Goal: Transaction & Acquisition: Register for event/course

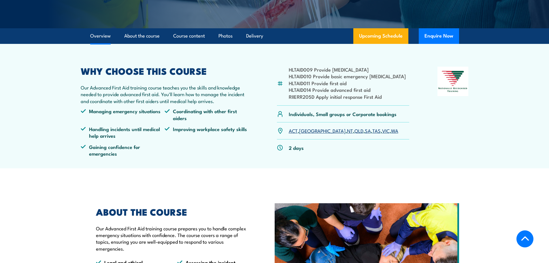
scroll to position [115, 0]
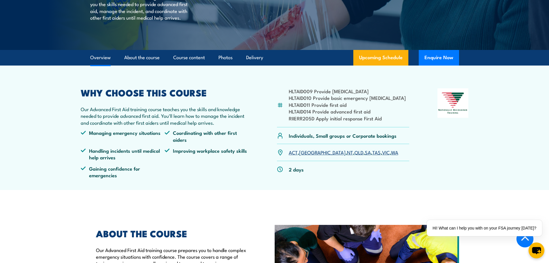
click at [391, 152] on link "WA" at bounding box center [394, 151] width 7 height 7
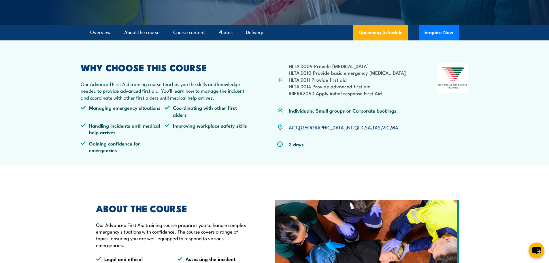
scroll to position [144, 0]
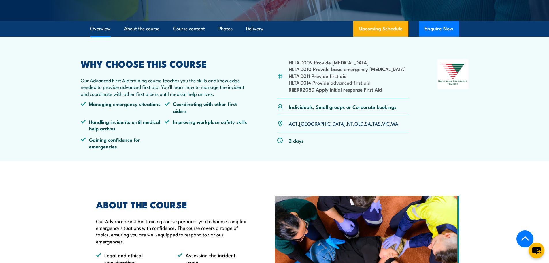
click at [391, 124] on link "WA" at bounding box center [394, 123] width 7 height 7
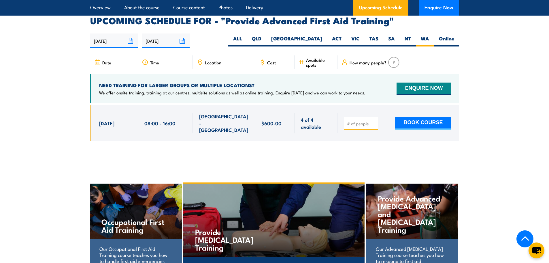
scroll to position [915, 0]
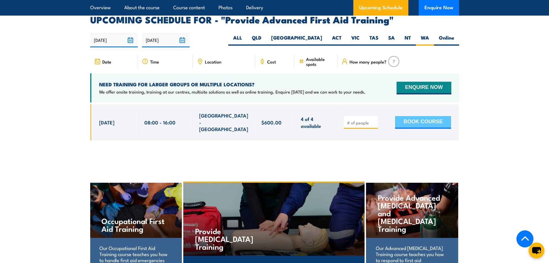
click at [438, 116] on button "BOOK COURSE" at bounding box center [423, 122] width 56 height 13
type input "2"
click at [423, 116] on button "BOOK COURSE" at bounding box center [423, 122] width 56 height 13
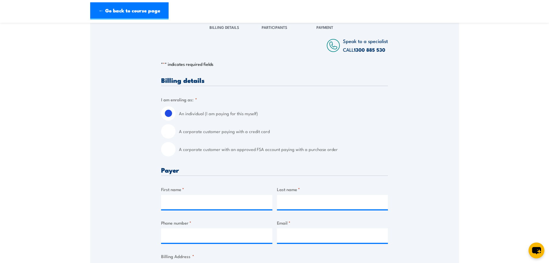
scroll to position [86, 0]
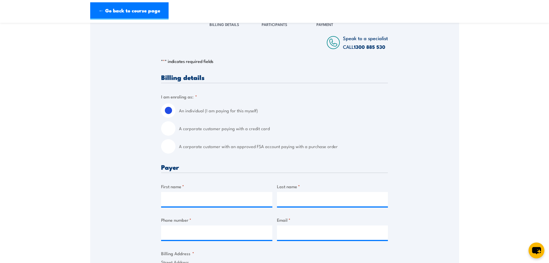
click at [174, 153] on input "A corporate customer with an approved FSA account paying with a purchase order" at bounding box center [168, 146] width 14 height 14
radio input "true"
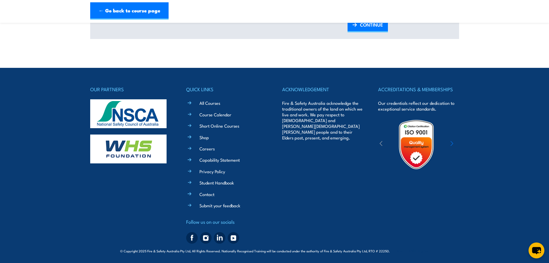
scroll to position [764, 0]
click at [449, 144] on div at bounding box center [416, 143] width 77 height 51
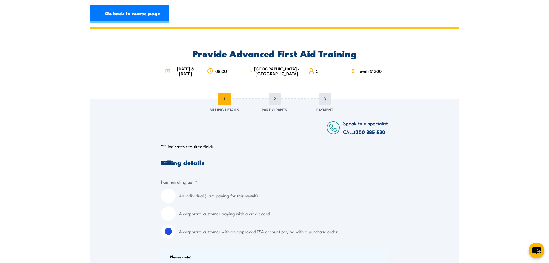
scroll to position [0, 0]
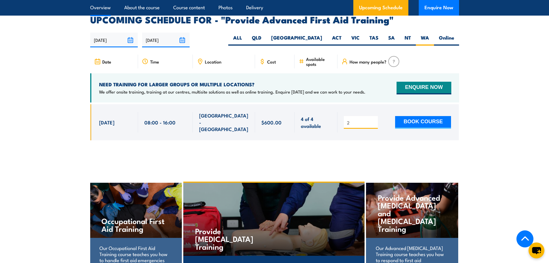
click at [104, 7] on link "Overview" at bounding box center [100, 7] width 20 height 15
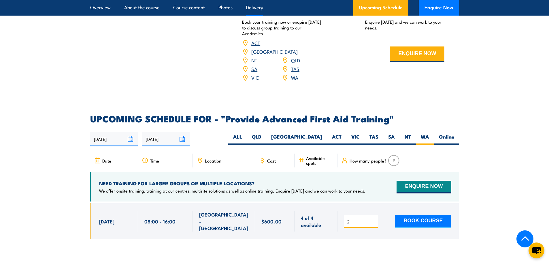
scroll to position [833, 0]
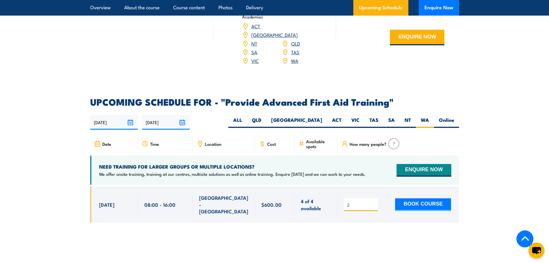
click at [298, 57] on link "WA" at bounding box center [294, 60] width 7 height 7
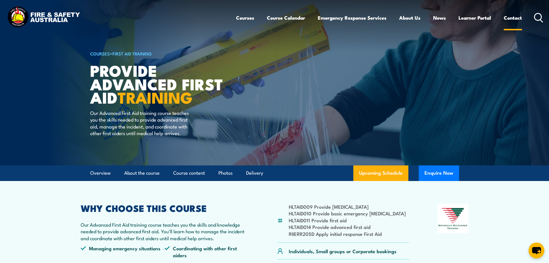
click at [516, 18] on link "Contact" at bounding box center [513, 17] width 18 height 15
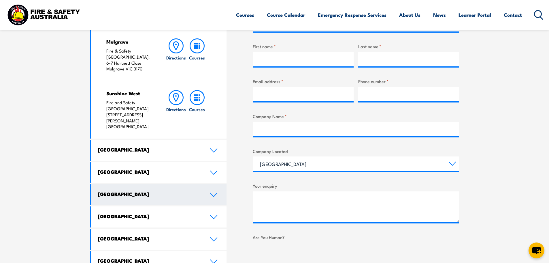
scroll to position [231, 0]
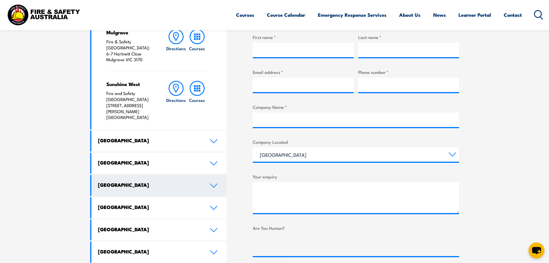
click at [212, 183] on icon at bounding box center [214, 185] width 8 height 5
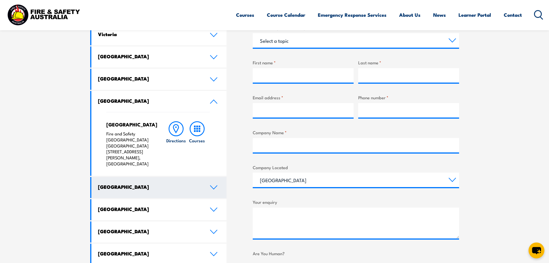
scroll to position [144, 0]
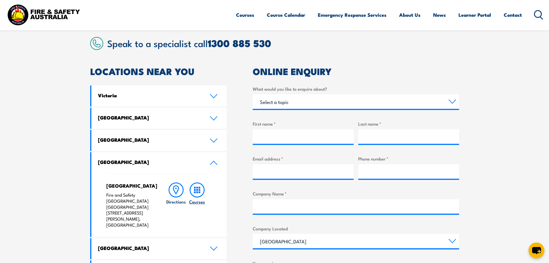
click at [197, 189] on rect at bounding box center [197, 190] width 2 height 2
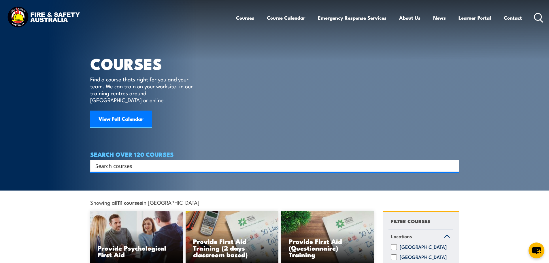
click at [141, 161] on input "Search input" at bounding box center [270, 165] width 351 height 9
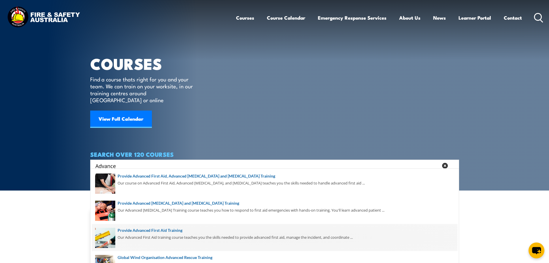
type input "Advance"
click at [141, 232] on span at bounding box center [274, 237] width 365 height 27
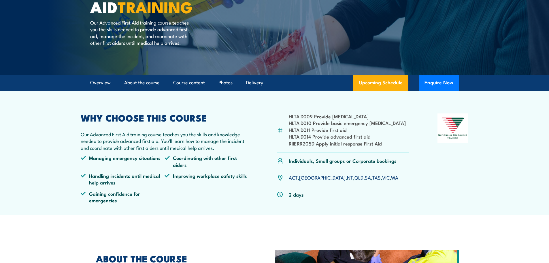
scroll to position [115, 0]
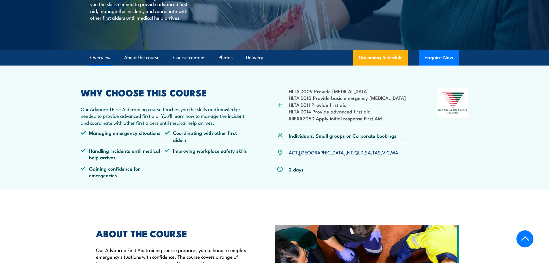
click at [391, 154] on link "WA" at bounding box center [394, 151] width 7 height 7
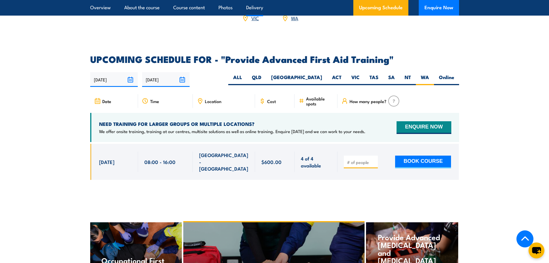
scroll to position [890, 0]
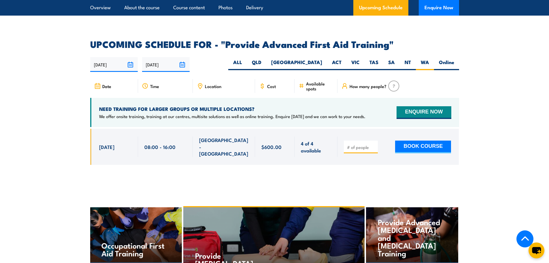
click at [269, 84] on span "Cost" at bounding box center [271, 86] width 9 height 5
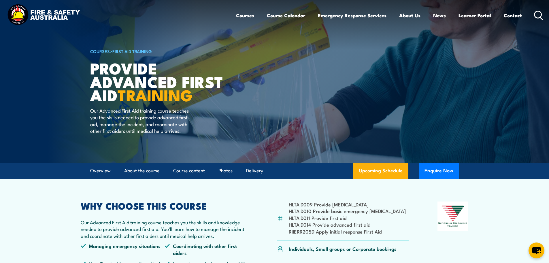
scroll to position [0, 0]
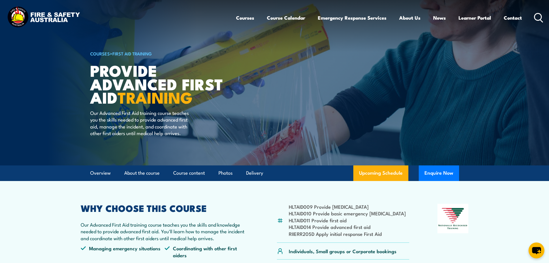
click at [189, 107] on strong "TRAINING" at bounding box center [155, 97] width 75 height 24
click at [511, 20] on link "Contact" at bounding box center [513, 17] width 18 height 15
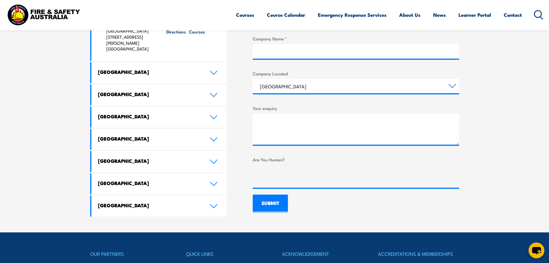
scroll to position [317, 0]
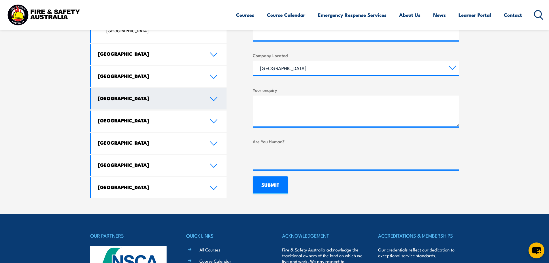
click at [214, 88] on link "[GEOGRAPHIC_DATA]" at bounding box center [158, 98] width 135 height 21
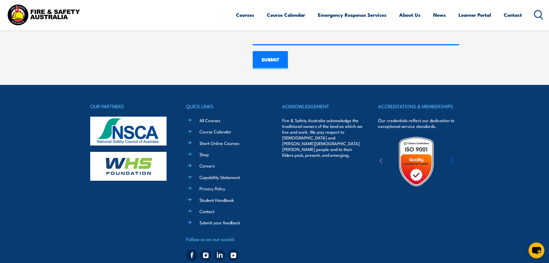
scroll to position [460, 0]
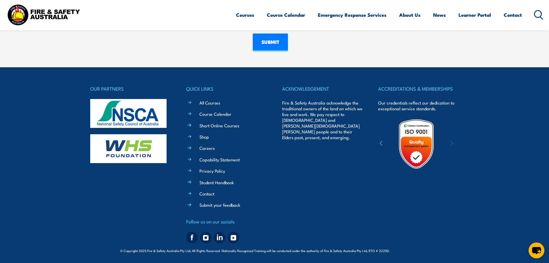
click at [341, 168] on div "ACKNOWLEDGEMENT Fire & Safety Australia acknowledge the traditional owners of t…" at bounding box center [322, 164] width 81 height 161
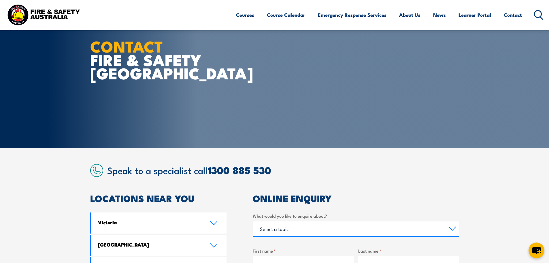
scroll to position [0, 0]
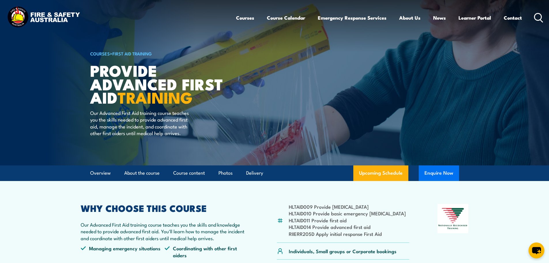
click at [437, 173] on button "Enquire Now" at bounding box center [439, 173] width 40 height 16
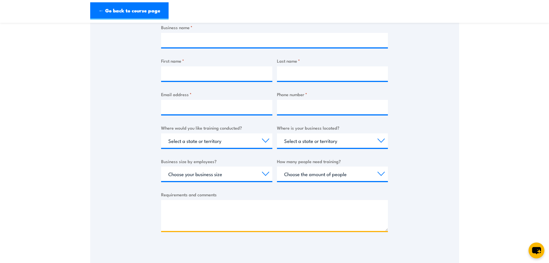
click at [200, 217] on textarea "Requirements and comments" at bounding box center [274, 215] width 227 height 31
paste textarea "I’d like to check if it’s possible to schedule a HLTAID014 Provide Advanced Fir…"
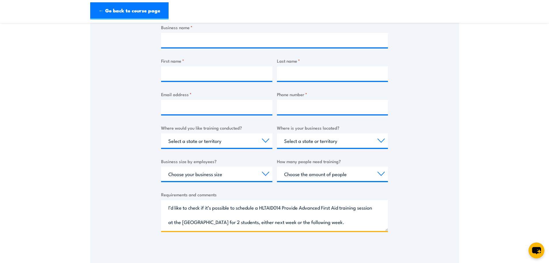
drag, startPoint x: 345, startPoint y: 214, endPoint x: 148, endPoint y: 190, distance: 197.9
click at [148, 190] on div "Thank you for your interest in this course. Speak to our sales team for tailore…" at bounding box center [274, 104] width 369 height 288
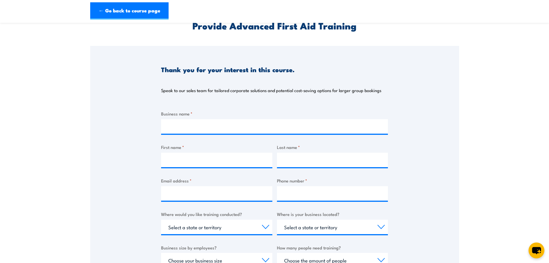
scroll to position [29, 0]
type textarea "I’d like to check if it’s possible to schedule a HLTAID014 Provide Advanced Fir…"
click at [239, 126] on input "Business name *" at bounding box center [274, 126] width 227 height 14
type input "Austal Ships"
click at [218, 159] on input "First name *" at bounding box center [216, 160] width 111 height 14
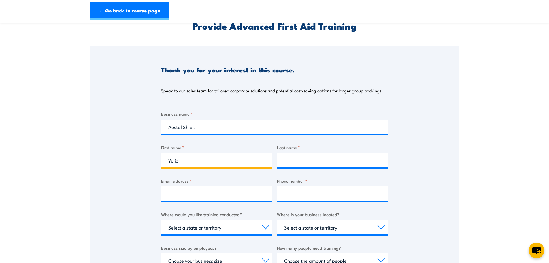
type input "Yulia"
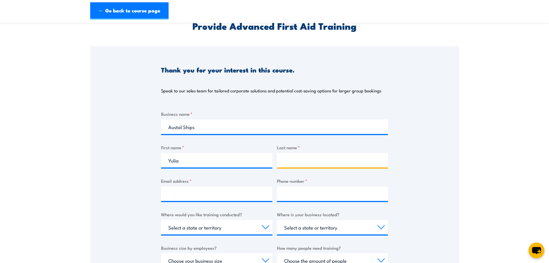
click at [296, 163] on input "Last name *" at bounding box center [332, 160] width 111 height 14
type input "Hall"
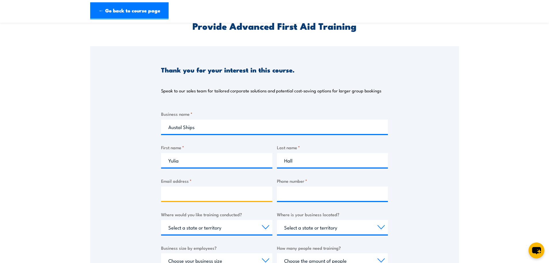
click at [178, 191] on input "Email address *" at bounding box center [216, 193] width 111 height 14
type input "Julia_indianti@yahoo.com"
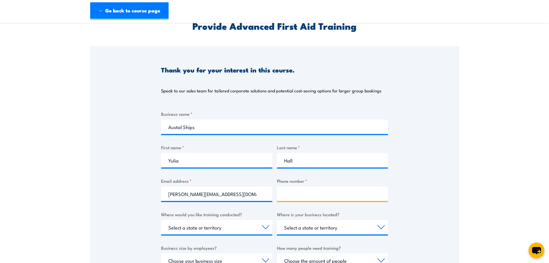
click at [305, 193] on input "Phone number *" at bounding box center [332, 193] width 111 height 14
type input "0439665199"
drag, startPoint x: 324, startPoint y: 198, endPoint x: 279, endPoint y: 197, distance: 45.0
click at [279, 197] on input "0439665199" at bounding box center [332, 193] width 111 height 14
click at [304, 192] on input "+61864146974" at bounding box center [332, 193] width 111 height 14
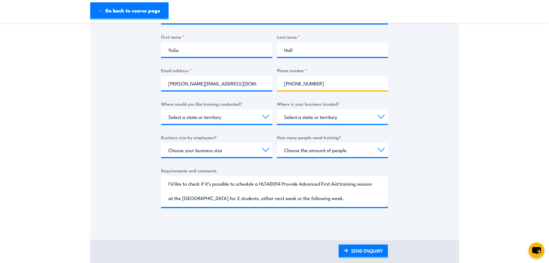
scroll to position [144, 0]
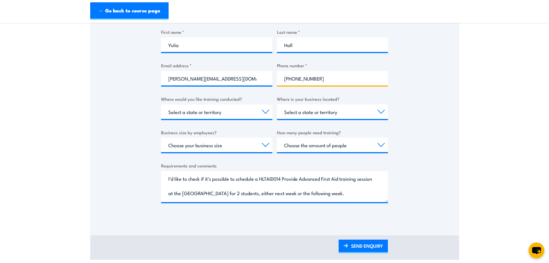
type input "+61864146974"
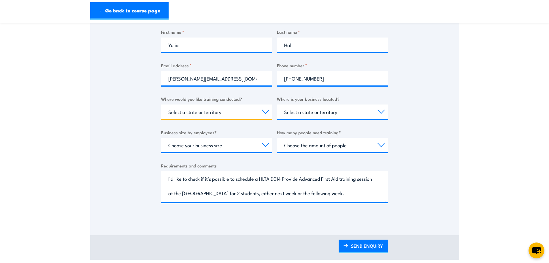
click at [264, 109] on select "Select a state or territory Nationally - multiple locations QLD NSW VIC SA ACT …" at bounding box center [216, 111] width 111 height 14
select select "WA"
click at [161, 104] on select "Select a state or territory Nationally - multiple locations QLD NSW VIC SA ACT …" at bounding box center [216, 111] width 111 height 14
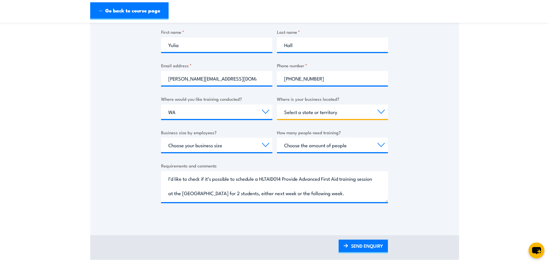
click at [379, 111] on select "Select a state or territory QLD NSW VIC SA ACT WA TAS NT" at bounding box center [332, 111] width 111 height 14
select select "WA"
click at [277, 104] on select "Select a state or territory QLD NSW VIC SA ACT WA TAS NT" at bounding box center [332, 111] width 111 height 14
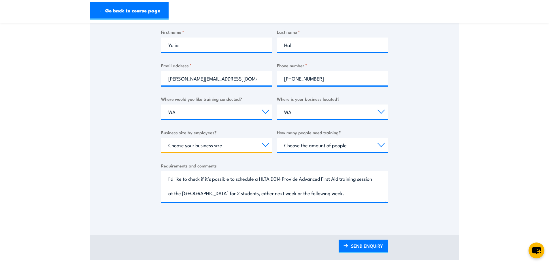
click at [266, 144] on select "Choose your business size 1 to 19 20 to 199 200+" at bounding box center [216, 144] width 111 height 14
click at [450, 172] on div "Thank you for your interest in this course. Speak to our sales team for tailore…" at bounding box center [274, 75] width 369 height 288
click at [380, 144] on select "Choose the amount of people 1 to 4 5 to 19 20+" at bounding box center [332, 144] width 111 height 14
click at [459, 167] on section "Provide Advanced First Aid Training Thank you for your interest in this course.…" at bounding box center [274, 72] width 549 height 375
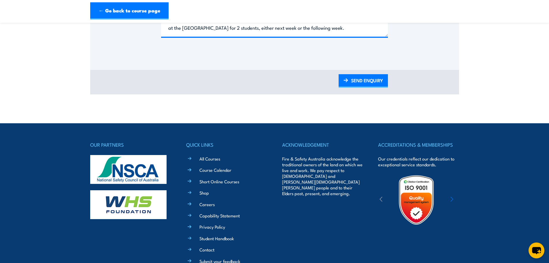
scroll to position [346, 0]
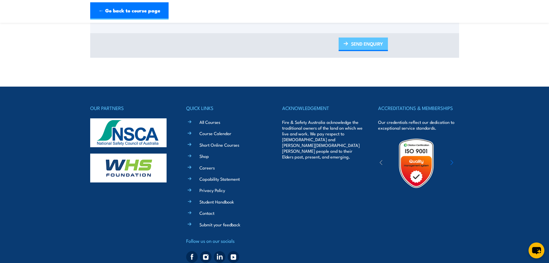
click at [360, 48] on link "SEND ENQUIRY" at bounding box center [363, 44] width 49 height 14
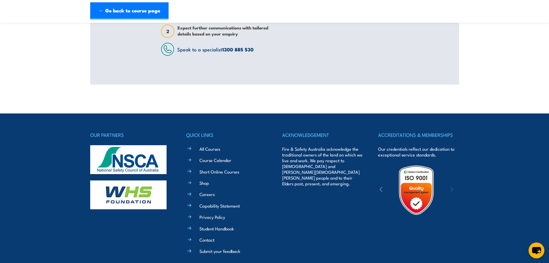
scroll to position [167, 0]
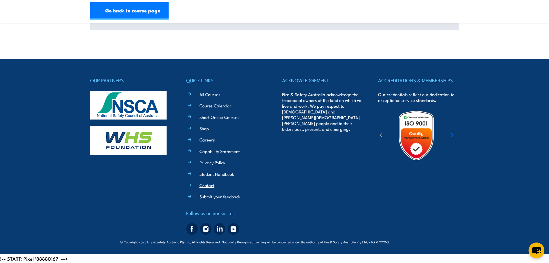
click at [209, 186] on link "Contact" at bounding box center [206, 185] width 15 height 6
